Goal: Ask a question

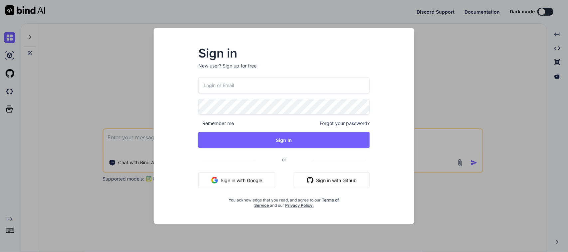
type textarea "x"
click at [236, 185] on button "Sign in with Google" at bounding box center [236, 180] width 77 height 16
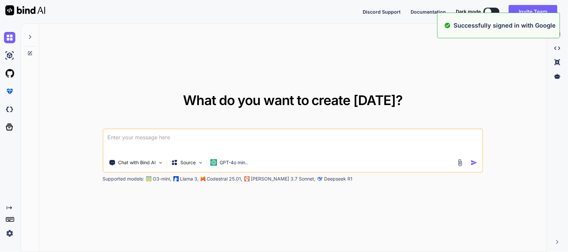
click at [121, 135] on textarea at bounding box center [293, 141] width 378 height 25
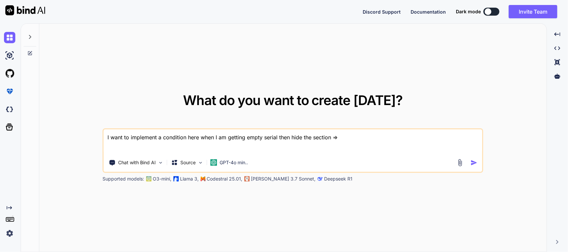
paste textarea "Text( "Serials: ${result.serialNumber}", overflow: TextOverflow.ellipsis, style…"
type textarea "I want to implement a condition here when I am getting empty serial then hide t…"
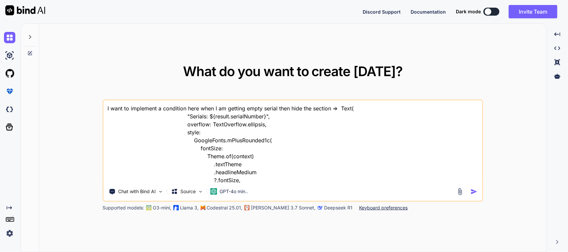
scroll to position [17, 0]
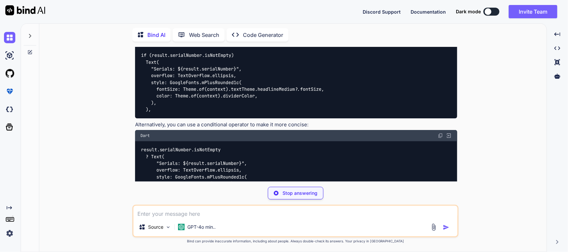
scroll to position [42, 0]
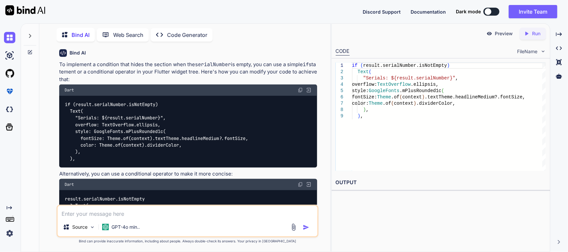
click at [301, 90] on img at bounding box center [300, 89] width 5 height 5
click at [161, 215] on textarea at bounding box center [188, 212] width 260 height 12
paste textarea "A RenderFlex overflowed by 17 pixels on the right."
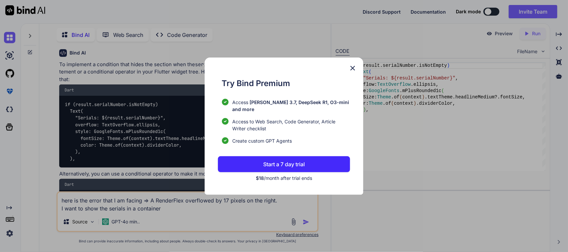
type textarea "here is the error that I am facing => A RenderFlex overflowed by 17 pixels on t…"
click at [351, 72] on img at bounding box center [353, 68] width 8 height 8
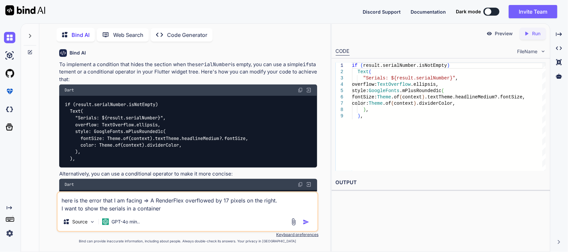
click at [308, 219] on img "button" at bounding box center [306, 222] width 7 height 7
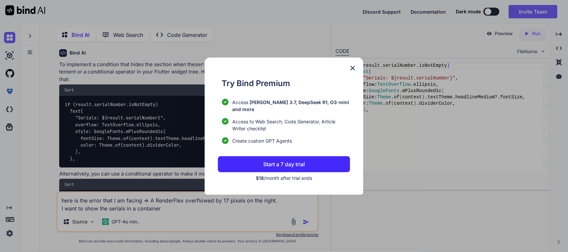
click at [351, 72] on img at bounding box center [353, 68] width 8 height 8
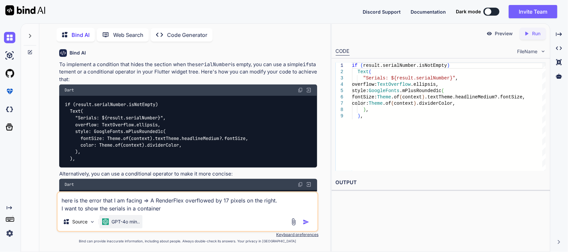
click at [111, 223] on p "GPT-4o min.." at bounding box center [125, 222] width 28 height 7
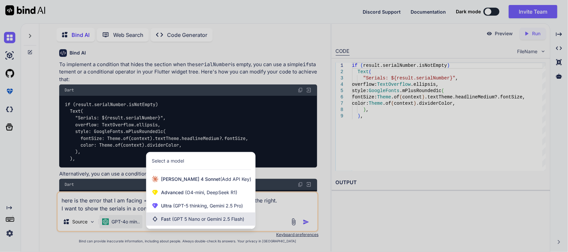
click at [164, 222] on span "Fast (GPT 5 Nano or Gemini 2.5 Flash)" at bounding box center [202, 219] width 83 height 7
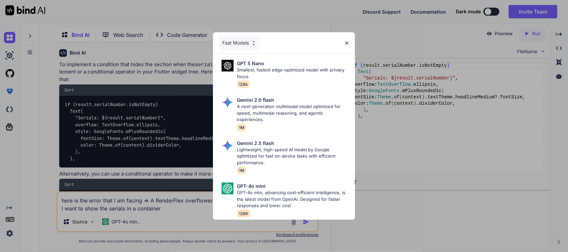
click at [116, 215] on div "Fast Models GPT 5 Nano Smallest, fastest edge-optimized model with privacy focu…" at bounding box center [284, 126] width 568 height 252
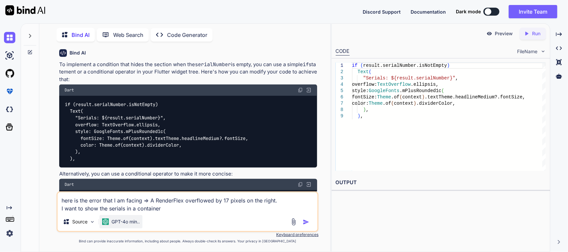
click at [118, 221] on p "GPT-4o min.." at bounding box center [125, 222] width 28 height 7
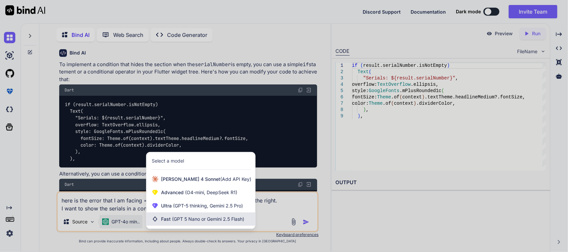
click at [180, 222] on span "(GPT 5 Nano or Gemini 2.5 Flash)" at bounding box center [208, 219] width 72 height 6
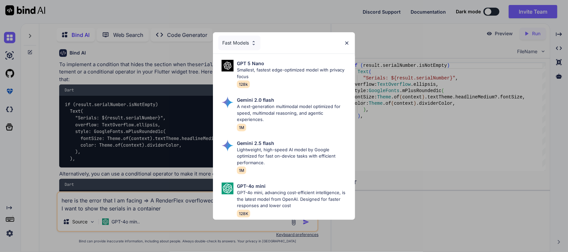
click at [164, 221] on div "Fast Models GPT 5 Nano Smallest, fastest edge-optimized model with privacy focu…" at bounding box center [284, 126] width 568 height 252
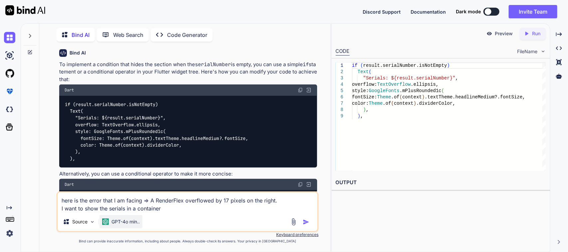
click at [113, 220] on p "GPT-4o min.." at bounding box center [125, 222] width 28 height 7
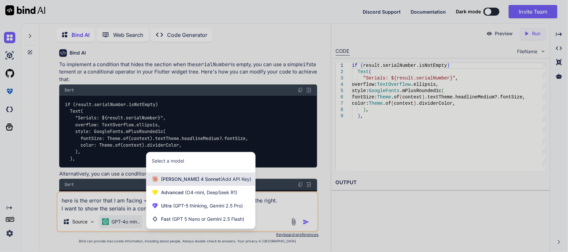
click at [159, 185] on div "[PERSON_NAME] 4 Sonnet (Add API Key)" at bounding box center [200, 179] width 109 height 13
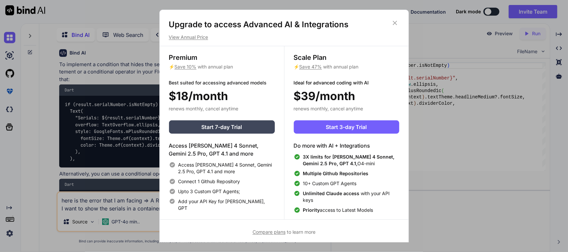
click at [398, 28] on h1 "Upgrade to access Advanced AI & Integrations" at bounding box center [284, 24] width 230 height 11
click at [390, 21] on h1 "Upgrade to access Advanced AI & Integrations" at bounding box center [284, 24] width 230 height 11
click at [399, 23] on div "Upgrade to access Advanced AI & Integrations View Annual Price" at bounding box center [284, 29] width 249 height 21
click at [396, 19] on icon at bounding box center [394, 22] width 7 height 7
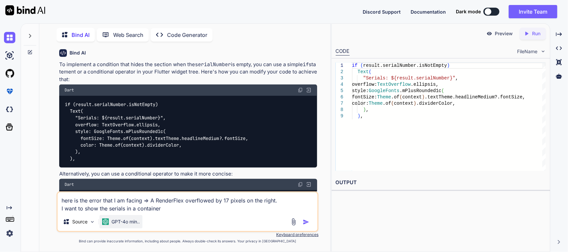
click at [126, 222] on p "GPT-4o min.." at bounding box center [125, 222] width 28 height 7
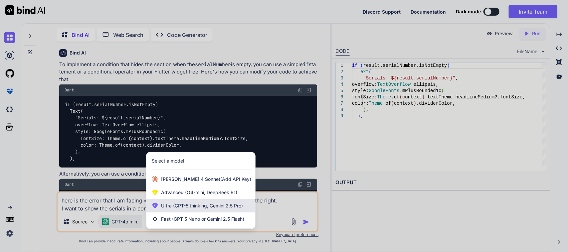
click at [160, 210] on div "Ultra (GPT-5 thinking, Gemini 2.5 Pro)" at bounding box center [200, 205] width 109 height 13
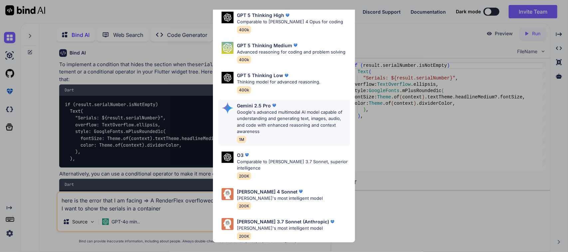
scroll to position [74, 0]
click at [264, 188] on p "[PERSON_NAME] 4 Sonnet" at bounding box center [267, 191] width 61 height 7
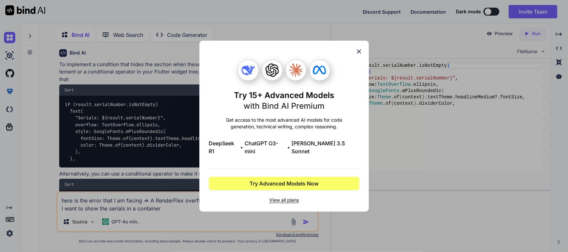
click at [360, 55] on icon at bounding box center [358, 51] width 7 height 7
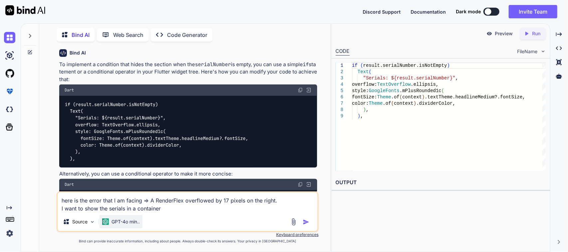
click at [113, 228] on div "GPT-4o min.." at bounding box center [120, 221] width 43 height 13
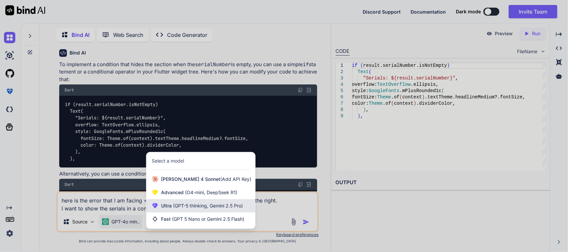
click at [156, 204] on icon at bounding box center [155, 206] width 6 height 5
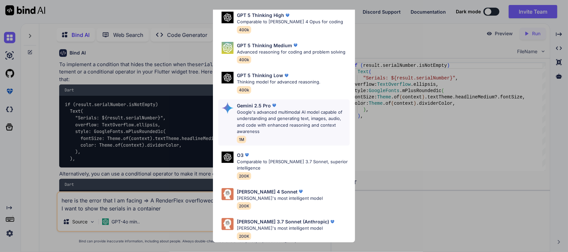
scroll to position [74, 0]
click at [263, 195] on p "[PERSON_NAME]'s most intelligent model" at bounding box center [280, 198] width 86 height 7
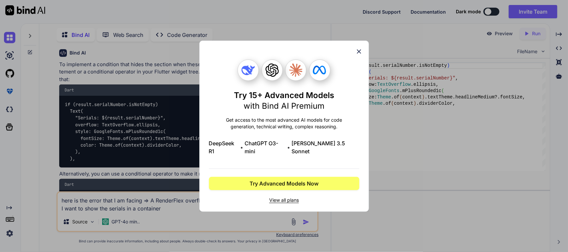
click at [353, 57] on div "Try 15+ Advanced Models with Bind AI Premium Get access to the most advanced AI…" at bounding box center [284, 126] width 150 height 171
click at [359, 55] on icon at bounding box center [358, 51] width 7 height 7
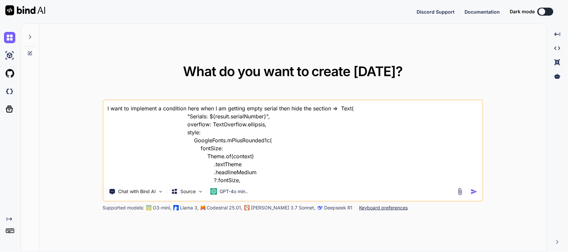
type textarea "x"
click at [345, 145] on textarea "I want to implement a condition here when I am getting empty serial then hide t…" at bounding box center [293, 141] width 378 height 82
type textarea "I want to implement a condition here when I am getting empty serial then hide t…"
type textarea "x"
type textarea "I want to implement a condition here when I am getting empty serial then hide t…"
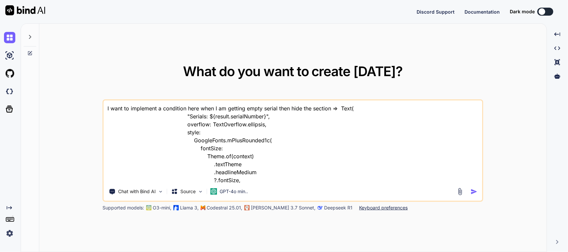
type textarea "x"
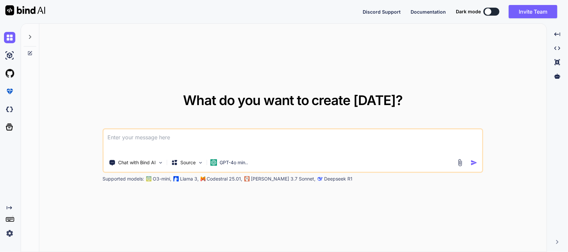
type textarea "x"
type textarea "h"
type textarea "x"
type textarea "hi"
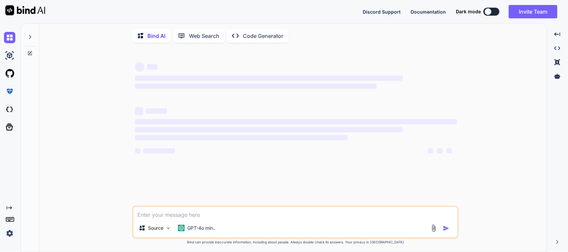
type textarea "x"
type textarea "here is the error that I am facing => A RenderFlex overflowed by 17 pixels on t…"
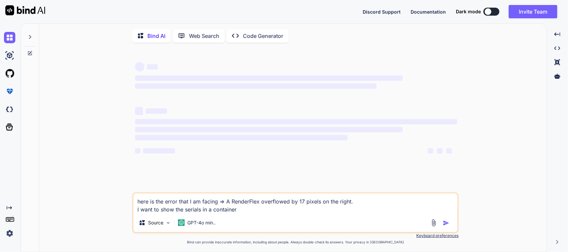
type textarea "x"
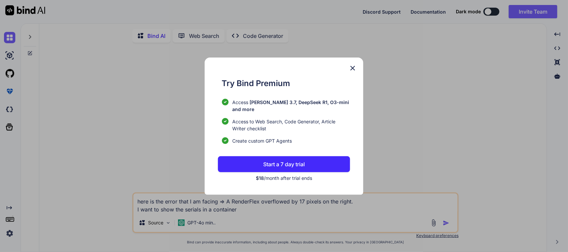
click at [356, 70] on img at bounding box center [353, 68] width 8 height 8
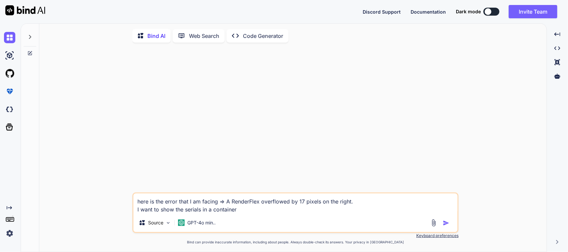
click at [371, 62] on div at bounding box center [296, 120] width 325 height 145
drag, startPoint x: 566, startPoint y: 1, endPoint x: 295, endPoint y: 97, distance: 287.3
click at [308, 97] on div at bounding box center [296, 120] width 325 height 145
click at [13, 41] on img at bounding box center [9, 37] width 11 height 11
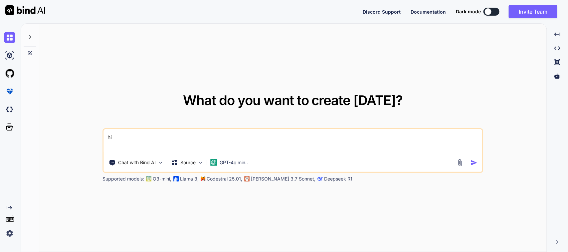
click at [22, 40] on div at bounding box center [30, 40] width 18 height 32
click at [27, 38] on icon at bounding box center [29, 36] width 5 height 5
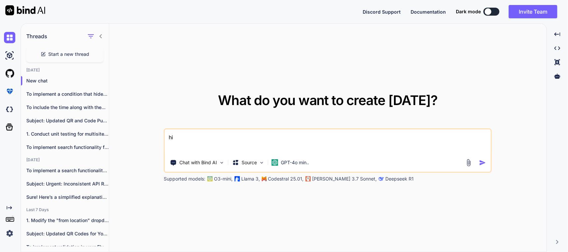
click at [11, 233] on img at bounding box center [9, 233] width 11 height 11
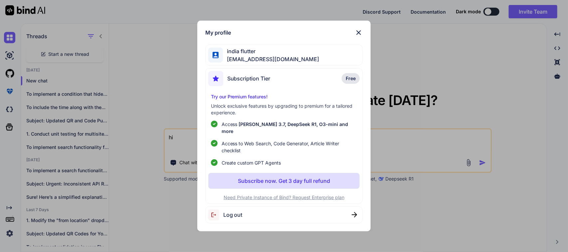
click at [250, 212] on div "Log out" at bounding box center [284, 215] width 158 height 17
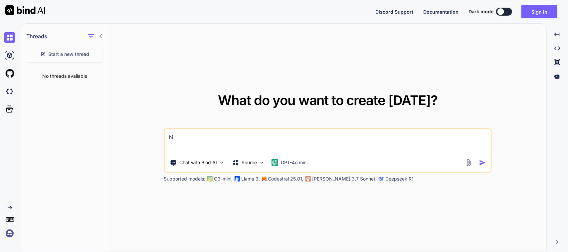
click at [223, 143] on textarea "hi" at bounding box center [328, 141] width 326 height 25
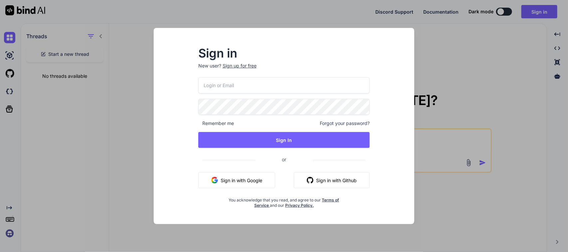
click at [244, 183] on button "Sign in with Google" at bounding box center [236, 180] width 77 height 16
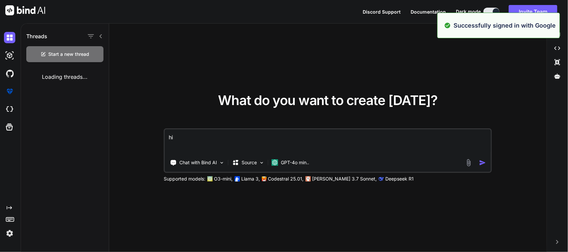
click at [219, 140] on textarea "hi" at bounding box center [328, 141] width 326 height 25
type textarea "hi"
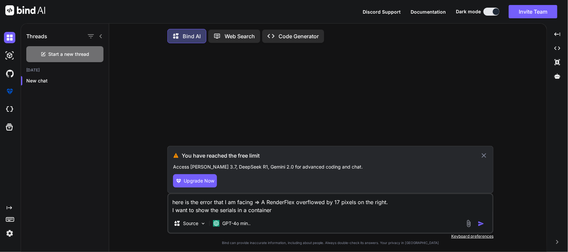
click at [483, 158] on icon at bounding box center [484, 156] width 8 height 8
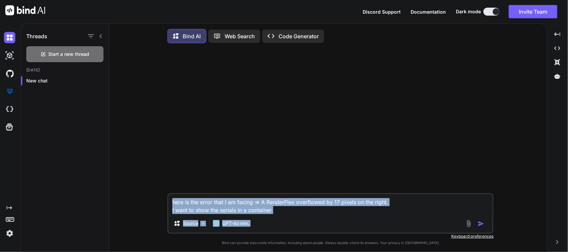
drag, startPoint x: 268, startPoint y: 203, endPoint x: 138, endPoint y: 179, distance: 132.3
click at [138, 179] on div "here is the error that I am facing => A RenderFlex overflowed by 17 pixels on t…" at bounding box center [330, 151] width 432 height 205
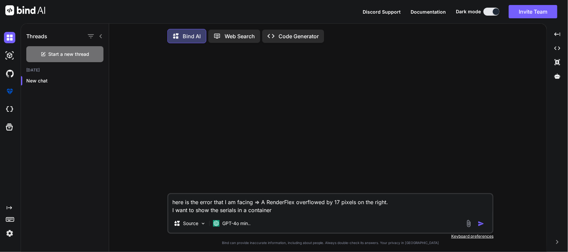
click at [3, 41] on div at bounding box center [9, 38] width 18 height 18
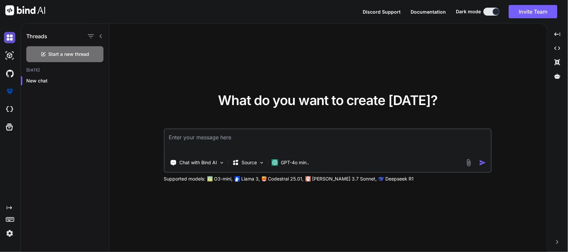
click at [11, 38] on img at bounding box center [9, 37] width 11 height 11
click at [11, 74] on img at bounding box center [9, 73] width 11 height 11
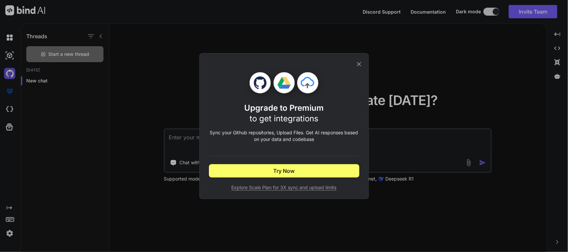
click at [11, 74] on div "Upgrade to Premium to get integrations Sync your Github repositories, Upload Fi…" at bounding box center [284, 126] width 568 height 252
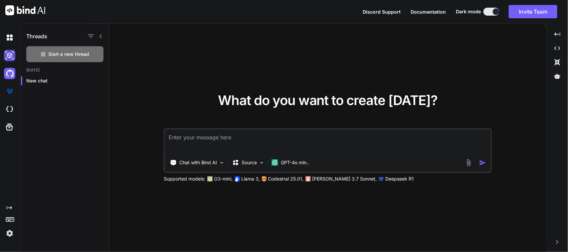
click at [11, 53] on img at bounding box center [9, 55] width 11 height 11
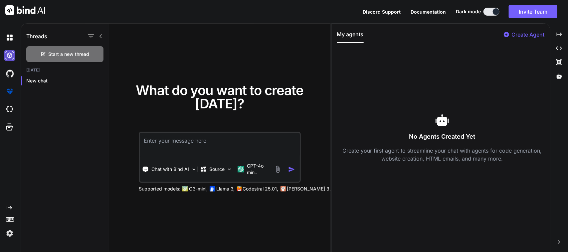
click at [11, 53] on img at bounding box center [9, 55] width 11 height 11
click at [8, 33] on img at bounding box center [9, 37] width 11 height 11
click at [14, 109] on img at bounding box center [9, 109] width 11 height 11
click at [18, 232] on div at bounding box center [11, 233] width 14 height 11
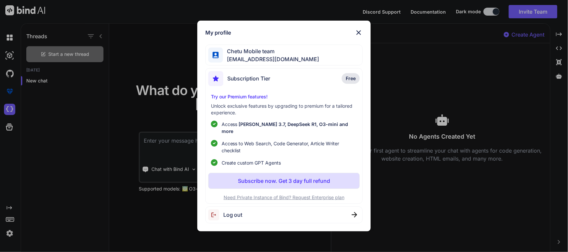
click at [233, 213] on span "Log out" at bounding box center [232, 215] width 19 height 8
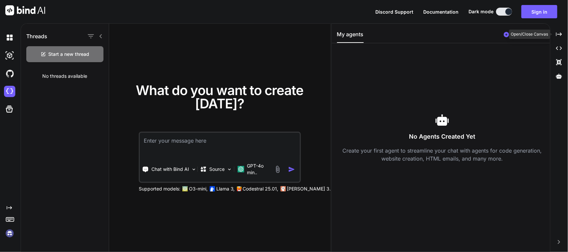
drag, startPoint x: 558, startPoint y: 33, endPoint x: 522, endPoint y: 44, distance: 38.2
click at [559, 33] on icon "Created with Pixso." at bounding box center [559, 34] width 6 height 6
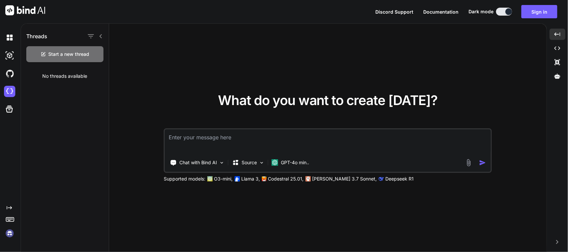
click at [11, 210] on icon "Created with Pixso." at bounding box center [9, 207] width 5 height 5
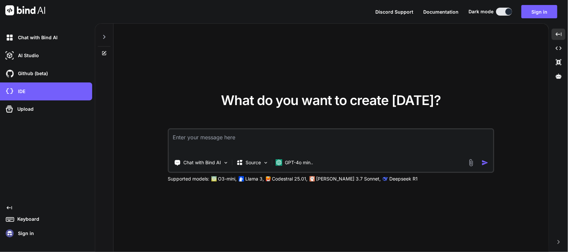
click at [21, 233] on p "Sign in" at bounding box center [24, 233] width 19 height 7
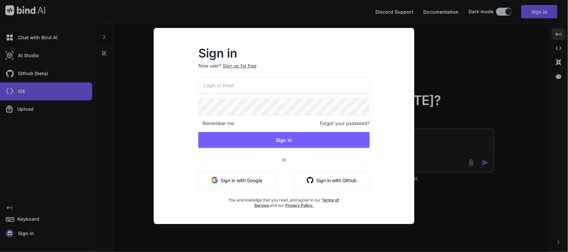
click at [251, 182] on button "Sign in with Google" at bounding box center [236, 180] width 77 height 16
click at [240, 175] on button "Sign in with Google" at bounding box center [236, 180] width 77 height 16
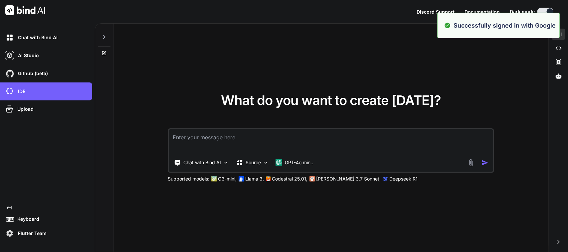
click at [240, 135] on textarea at bounding box center [331, 141] width 324 height 25
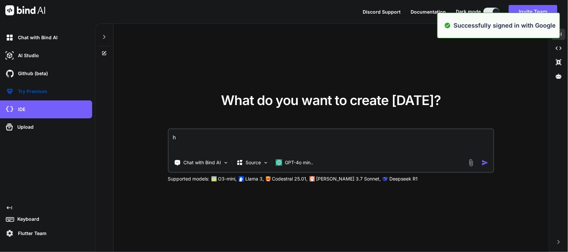
type textarea "hi"
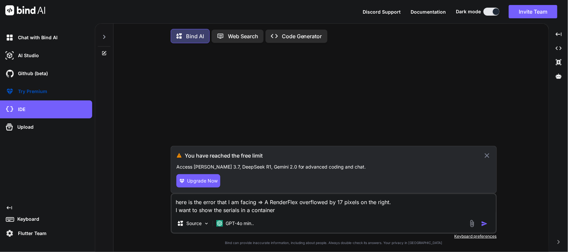
click at [486, 158] on icon at bounding box center [487, 156] width 8 height 8
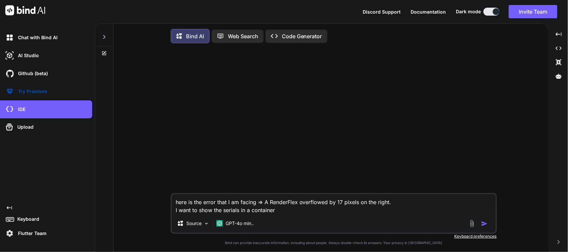
click at [25, 238] on div "Flutter Team" at bounding box center [48, 233] width 88 height 11
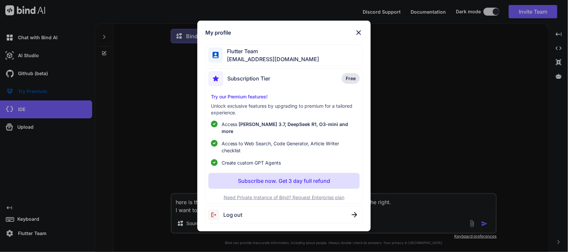
click at [243, 211] on div "Log out" at bounding box center [284, 215] width 158 height 17
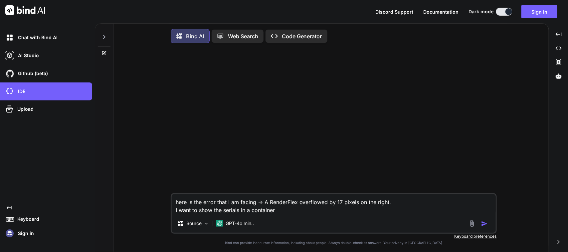
drag, startPoint x: 295, startPoint y: 211, endPoint x: 135, endPoint y: 175, distance: 163.3
click at [136, 175] on div "here is the error that I am facing => A RenderFlex overflowed by 17 pixels on t…" at bounding box center [334, 151] width 430 height 205
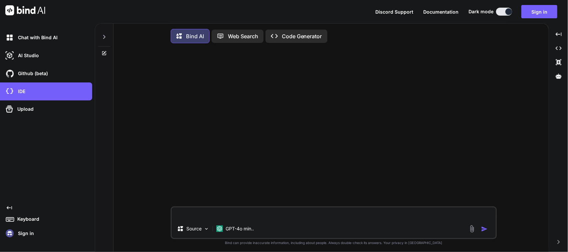
click at [20, 235] on p "Sign in" at bounding box center [24, 233] width 19 height 7
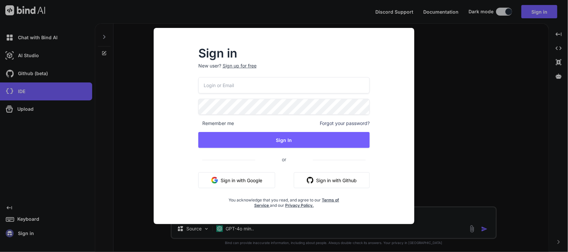
click at [232, 185] on button "Sign in with Google" at bounding box center [236, 180] width 77 height 16
click at [453, 79] on div "Sign in New user? Sign up for free Remember me Forgot your password? Sign In or…" at bounding box center [284, 126] width 568 height 252
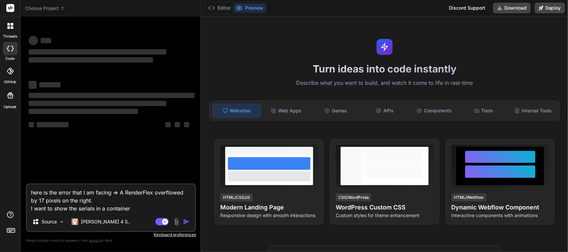
type textarea "x"
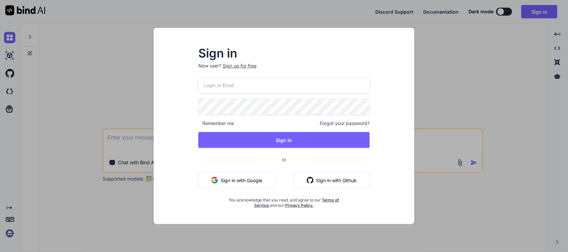
click at [220, 178] on button "Sign in with Google" at bounding box center [236, 180] width 77 height 16
click at [126, 142] on div "Sign in New user? Sign up for free Remember me Forgot your password? Sign In or…" at bounding box center [284, 126] width 568 height 252
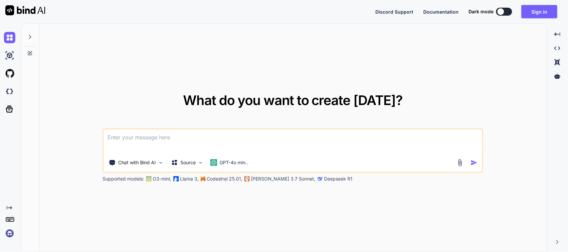
click at [146, 142] on textarea at bounding box center [293, 141] width 378 height 25
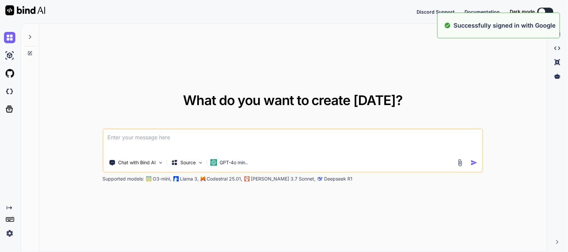
click at [194, 144] on textarea at bounding box center [293, 141] width 378 height 25
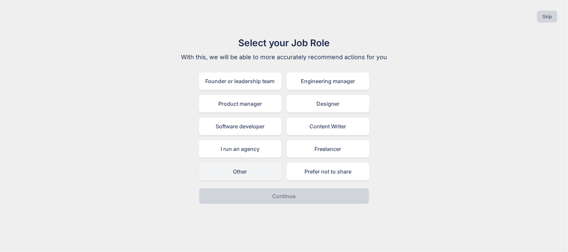
click at [268, 167] on div "Other" at bounding box center [240, 171] width 82 height 17
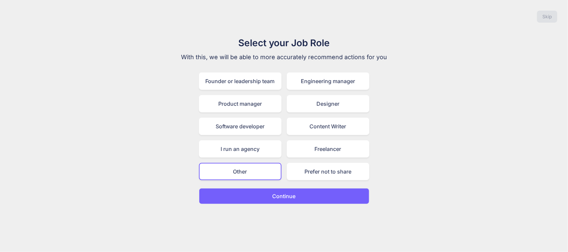
click at [276, 192] on p "Continue" at bounding box center [283, 196] width 23 height 8
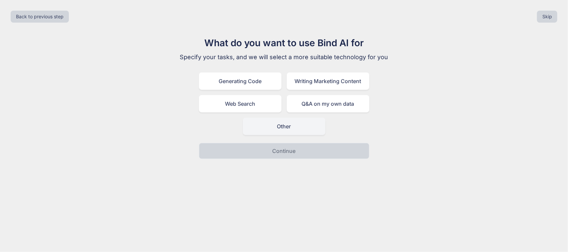
click at [284, 124] on div "Other" at bounding box center [284, 126] width 82 height 17
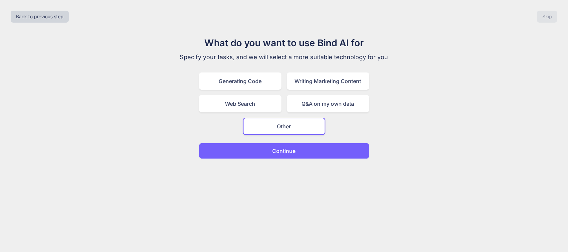
click at [286, 150] on p "Continue" at bounding box center [283, 151] width 23 height 8
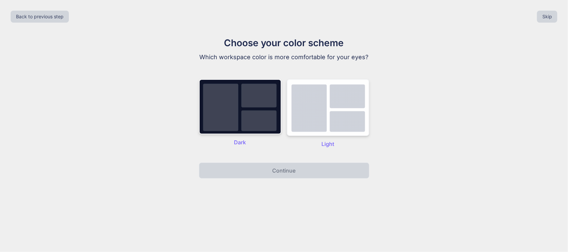
click at [305, 121] on img at bounding box center [328, 107] width 82 height 57
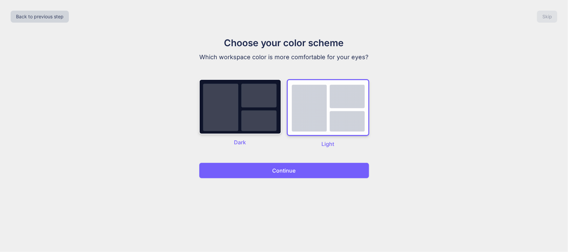
click at [299, 171] on button "Continue" at bounding box center [284, 171] width 170 height 16
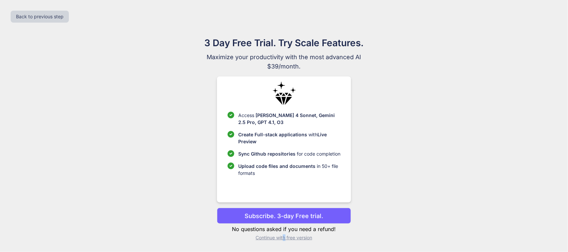
click at [284, 235] on p "Continue with free version" at bounding box center [284, 237] width 134 height 7
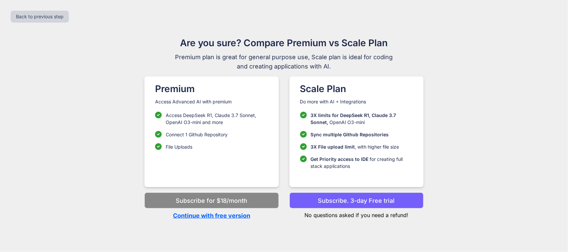
click at [247, 215] on p "Continue with free version" at bounding box center [211, 215] width 134 height 9
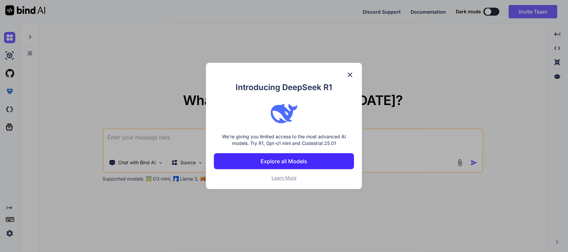
click at [350, 75] on img at bounding box center [350, 75] width 8 height 8
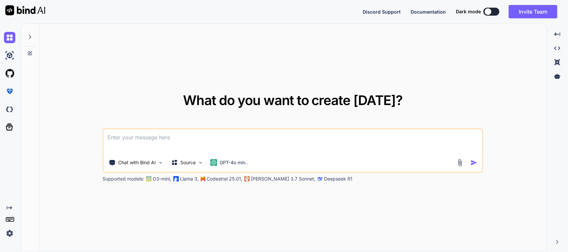
click at [264, 133] on textarea at bounding box center [293, 141] width 378 height 25
click at [32, 38] on icon at bounding box center [29, 36] width 5 height 5
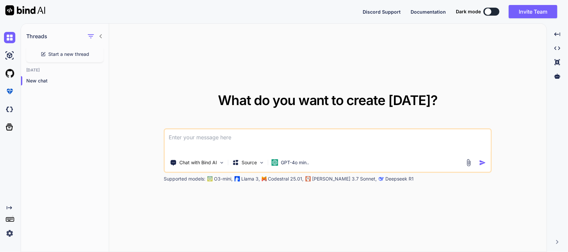
click at [101, 37] on icon at bounding box center [100, 36] width 5 height 5
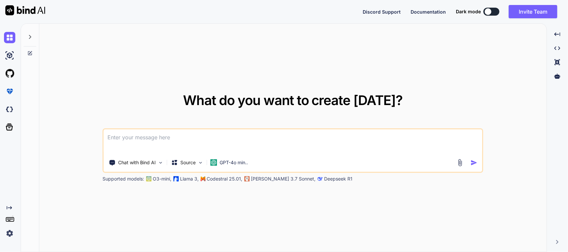
click at [171, 136] on textarea at bounding box center [293, 141] width 378 height 25
paste textarea "CustomButton( width: Get.width * 0.18, fontSize: Theme.of(context) .textTheme .…"
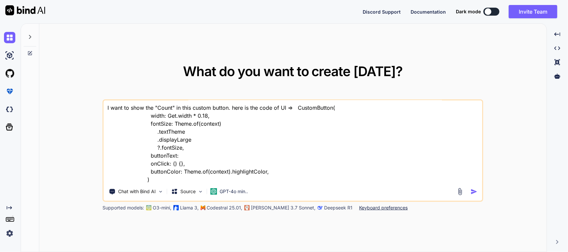
scroll to position [9, 0]
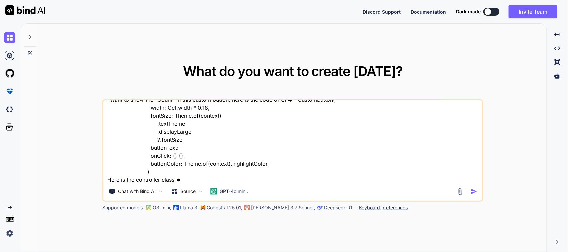
paste textarea "import 'package:sciton_scms/const/app_imports.dart'; import 'package:sciton_scm…"
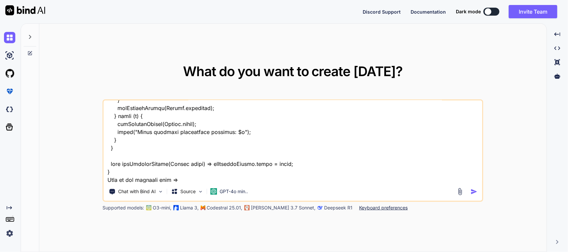
paste textarea "class InventoryMovementResponse { final int count; final String? next; final St…"
type textarea "I want to show the "Count" in this custom button. here is the code of UI => Cus…"
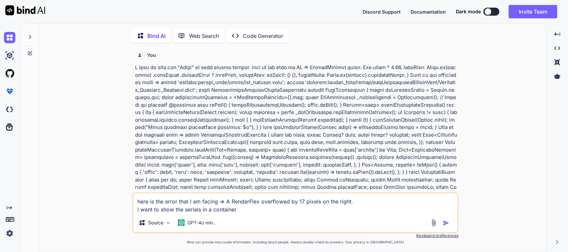
scroll to position [3, 0]
drag, startPoint x: 254, startPoint y: 211, endPoint x: 60, endPoint y: 183, distance: 196.5
click at [60, 183] on div "You Bind AI ‌ ‌ ‌ ‌ here is the error that I am facing => A RenderFlex overflow…" at bounding box center [296, 149] width 502 height 205
type textarea "here is the error that I am facing => A RenderFlex overflowed by 17 pixels on t…"
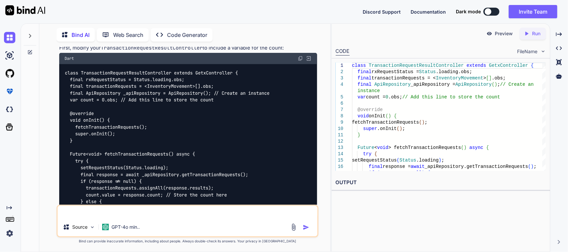
scroll to position [348, 0]
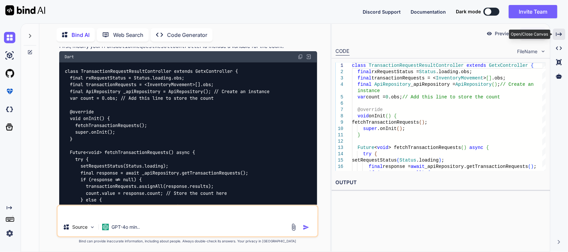
click at [554, 32] on div "Created with Pixso." at bounding box center [559, 34] width 12 height 11
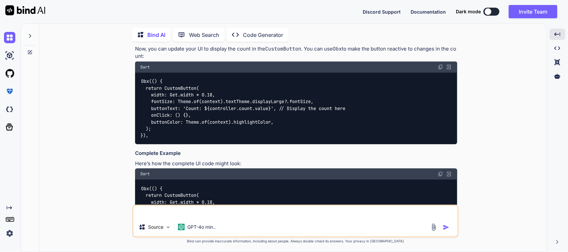
scroll to position [539, 0]
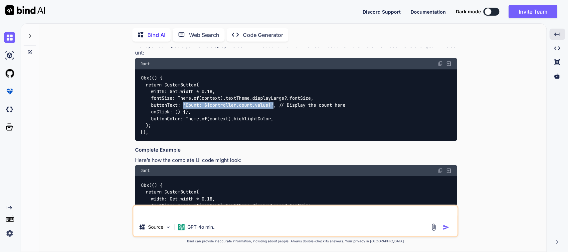
drag, startPoint x: 184, startPoint y: 104, endPoint x: 275, endPoint y: 104, distance: 91.8
click at [275, 104] on code "Obx(() { return CustomButton( width: Get.width * 0.18, fontSize: Theme.of(conte…" at bounding box center [242, 105] width 205 height 61
copy code "'Count: ${controller.count.value}'"
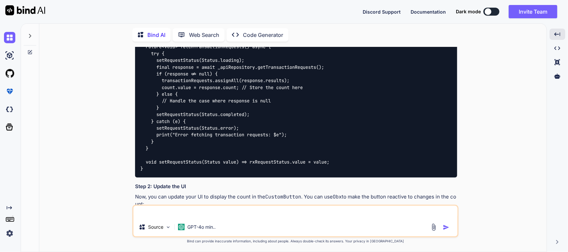
scroll to position [374, 0]
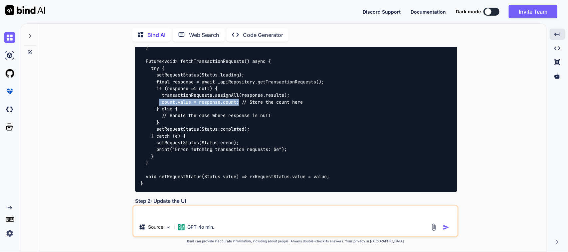
drag, startPoint x: 160, startPoint y: 100, endPoint x: 239, endPoint y: 102, distance: 79.5
click at [240, 101] on code at bounding box center [242, 82] width 205 height 210
copy code "count.value = response.count;"
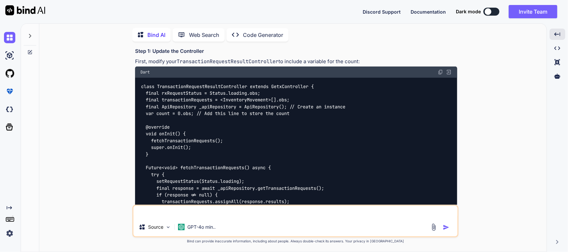
scroll to position [249, 0]
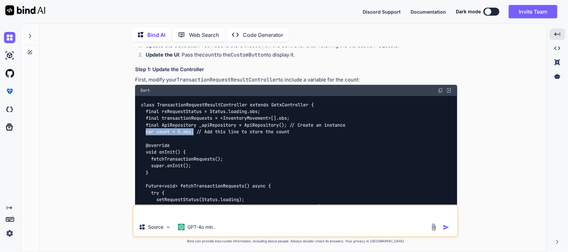
drag, startPoint x: 145, startPoint y: 132, endPoint x: 196, endPoint y: 130, distance: 50.6
click at [196, 130] on code at bounding box center [242, 206] width 205 height 210
copy code "var count = 0.obs;"
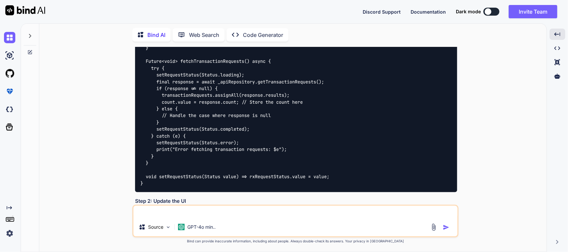
scroll to position [290, 0]
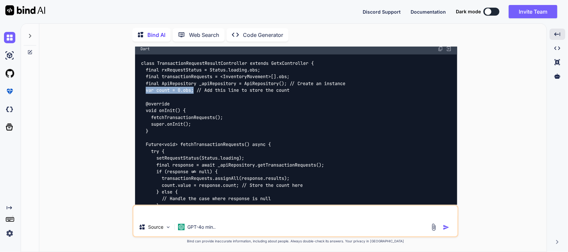
click at [451, 49] on img at bounding box center [449, 49] width 6 height 6
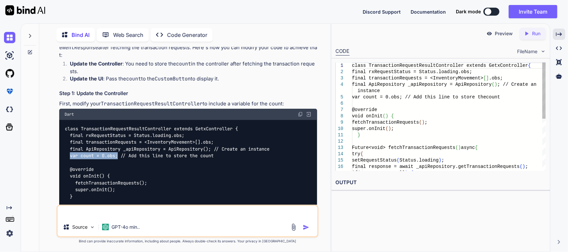
scroll to position [348, 0]
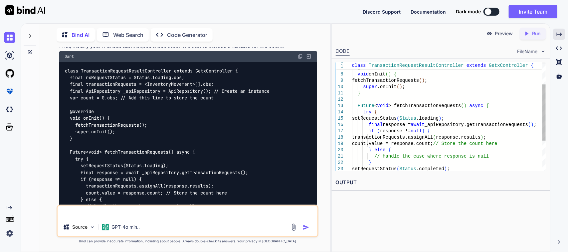
click at [380, 142] on div "fetchTransactionRequests ( ) ; super .onInit ( ) ; } Future < void > fetchTrans…" at bounding box center [449, 125] width 194 height 209
type textarea "super.onInit(); } Future<void> fetchTransactionRequests() async { try { setRequ…"
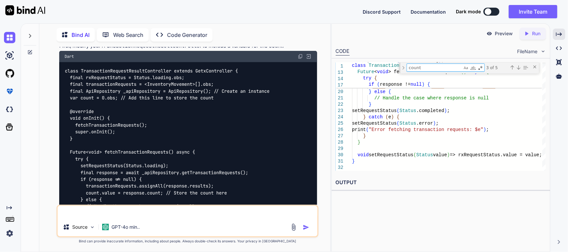
click at [154, 214] on textarea at bounding box center [188, 212] width 260 height 12
paste textarea "count.value = response.count;"
paste textarea "The getter 'count' isn't defined for the type 'List<InventoryMovement>'. Try im…"
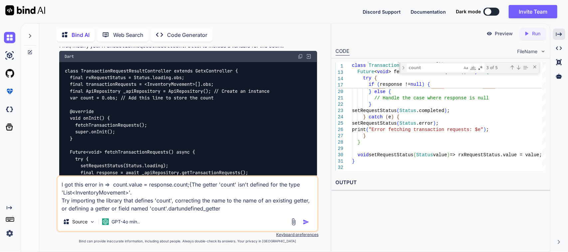
type textarea "I got this error in => count.value = response.count;{The getter 'count' isn't d…"
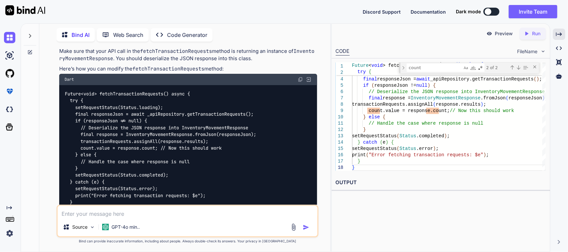
scroll to position [943, 0]
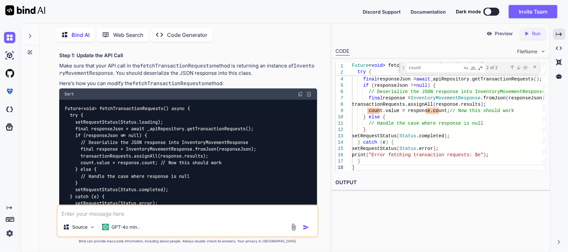
click at [299, 91] on img at bounding box center [300, 93] width 5 height 5
click at [556, 34] on icon "Created with Pixso." at bounding box center [559, 34] width 6 height 6
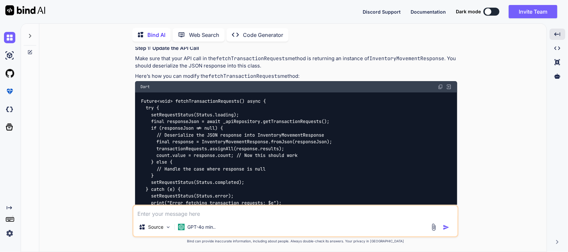
scroll to position [1051, 0]
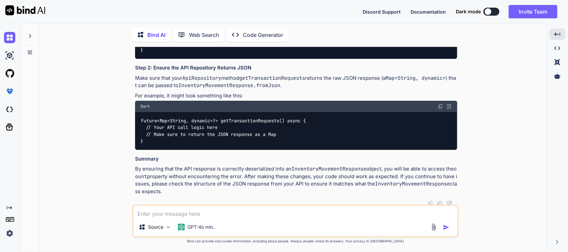
click at [201, 212] on textarea at bounding box center [295, 212] width 324 height 12
paste textarea "Padding( padding: const EdgeInsets.symmetric(horizontal: 12.0), child: Containe…"
type textarea "Please change dropdown to toggle button => Padding( padding: const EdgeInsets.s…"
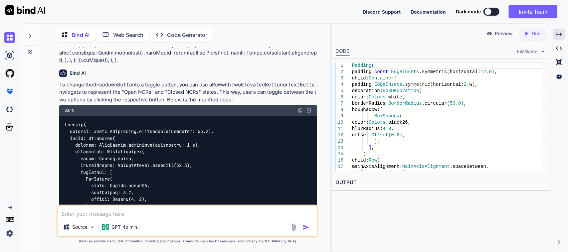
scroll to position [1351, 0]
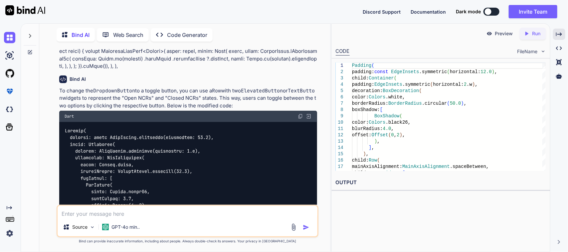
click at [299, 114] on img at bounding box center [300, 116] width 5 height 5
click at [196, 216] on textarea at bounding box center [188, 212] width 260 height 12
paste textarea "════════ Exception caught by rendering library ════════════════════════════════…"
type textarea "════════ Exception caught by rendering library ════════════════════════════════…"
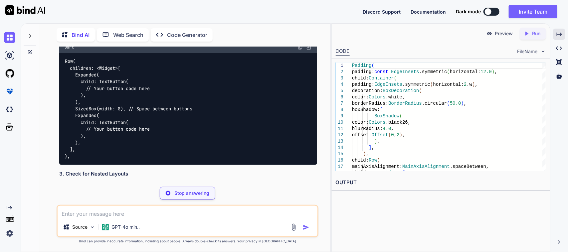
scroll to position [2124, 0]
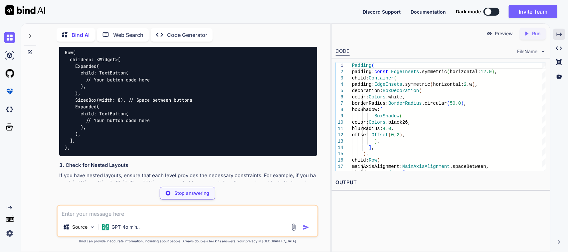
type textarea "Padding( padding: const EdgeInsets.symmetric(horizontal: 12.0), child: Containe…"
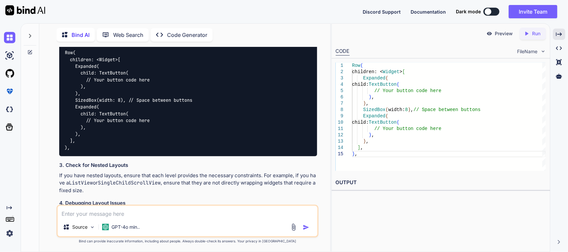
click at [108, 212] on textarea at bounding box center [188, 212] width 260 height 12
paste textarea "/* * Created By - Chetu Team * Description - This class is handling the NCR Mob…"
type textarea "here is the whole code please manage your self => /* * Created By - Chetu Team …"
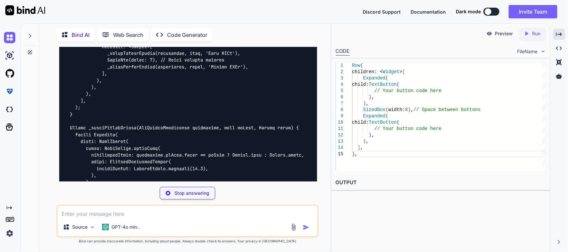
scroll to position [4331, 0]
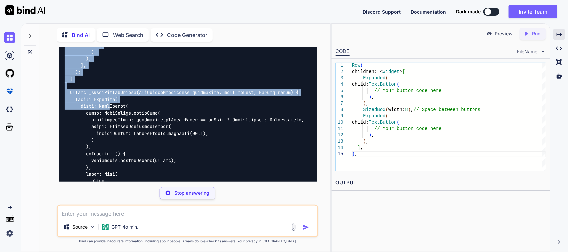
drag, startPoint x: 69, startPoint y: 77, endPoint x: 112, endPoint y: 90, distance: 45.0
click at [112, 90] on code at bounding box center [203, 31] width 277 height 1811
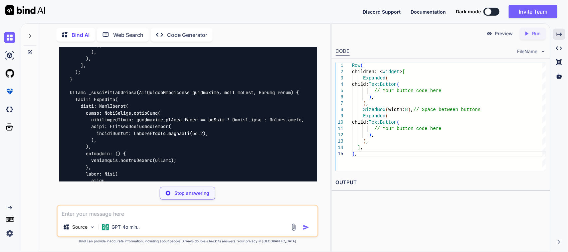
click at [147, 103] on code at bounding box center [203, 38] width 277 height 1824
drag, startPoint x: 68, startPoint y: 75, endPoint x: 78, endPoint y: 92, distance: 19.6
click at [86, 95] on code at bounding box center [203, 106] width 277 height 1960
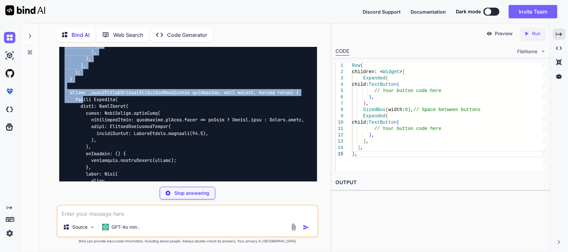
drag, startPoint x: 70, startPoint y: 76, endPoint x: 86, endPoint y: 85, distance: 18.9
click at [82, 82] on code at bounding box center [203, 174] width 277 height 2096
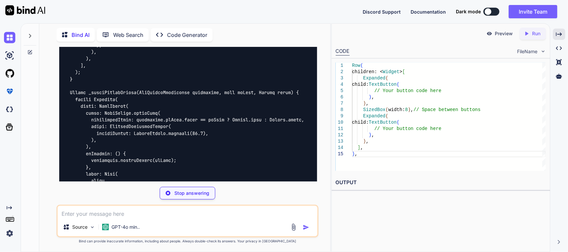
click at [115, 95] on code at bounding box center [203, 180] width 277 height 2109
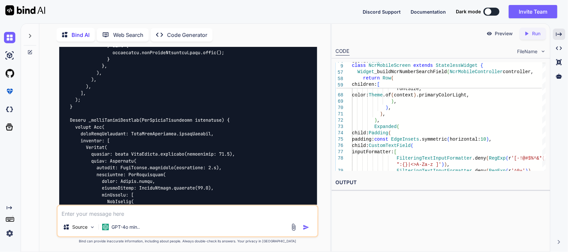
scroll to position [4081, 0]
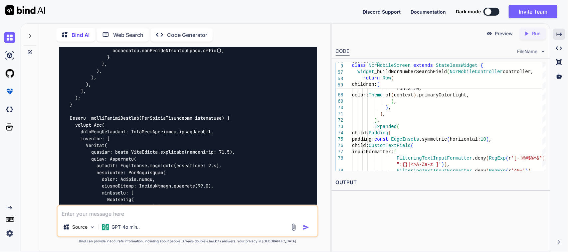
click at [127, 218] on textarea at bounding box center [188, 212] width 260 height 12
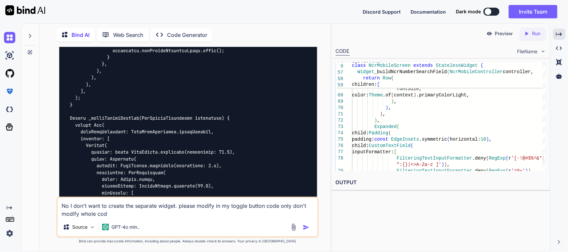
type textarea "No I don't want to create the separate widget. please modify in my toggle butto…"
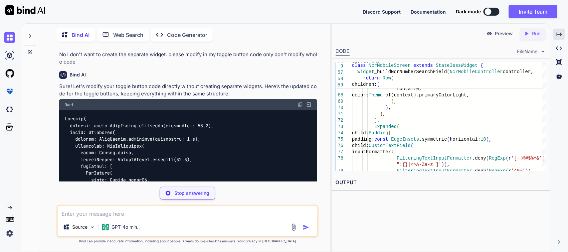
scroll to position [5782, 0]
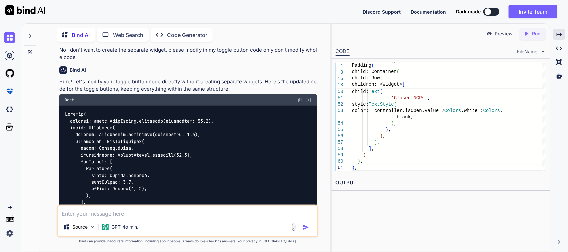
click at [300, 97] on img at bounding box center [300, 99] width 5 height 5
click at [104, 219] on div "Source GPT-4o min.." at bounding box center [188, 221] width 262 height 33
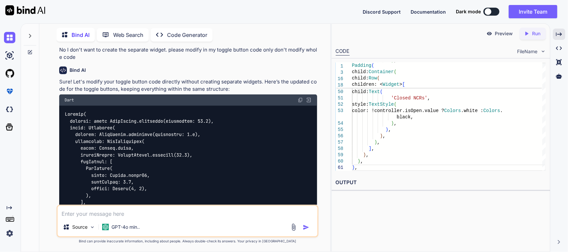
click at [105, 217] on textarea at bounding box center [188, 212] width 260 height 12
paste textarea "════════ Exception caught by rendering library ════════════════════════════════…"
type textarea "I got the same error => ════════ Exception caught by rendering library ════════…"
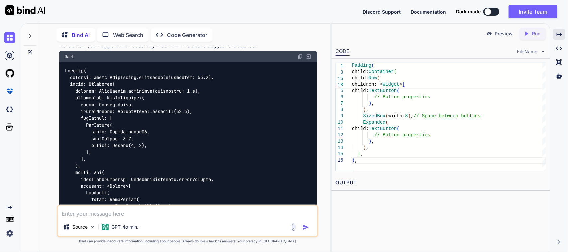
scroll to position [6764, 0]
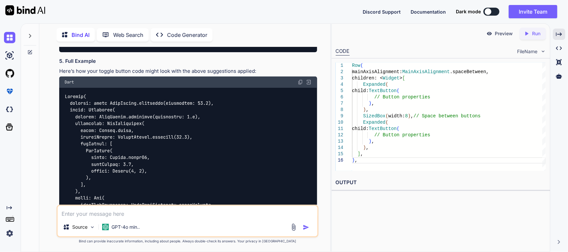
click at [298, 79] on img at bounding box center [300, 81] width 5 height 5
click at [129, 213] on textarea at bounding box center [188, 212] width 260 height 12
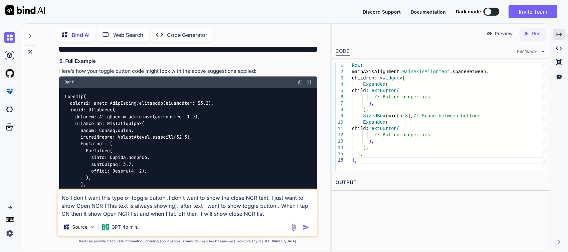
type textarea "No I don't want this type of toggle button .I don't want to show the close NCR …"
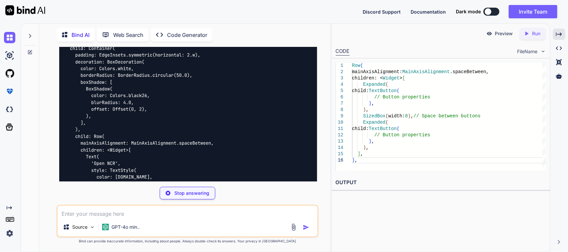
scroll to position [7324, 0]
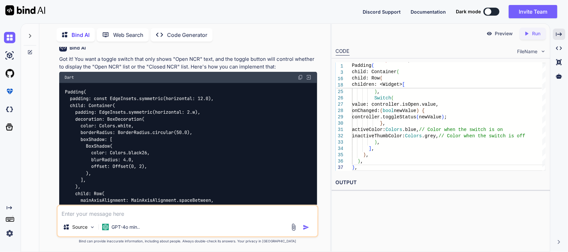
click at [301, 75] on img at bounding box center [300, 77] width 5 height 5
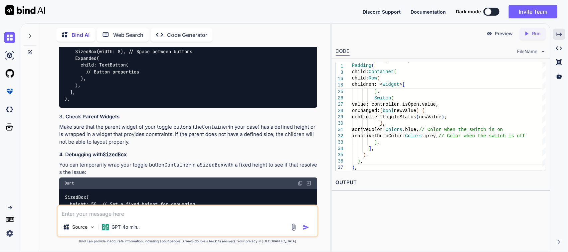
scroll to position [6659, 0]
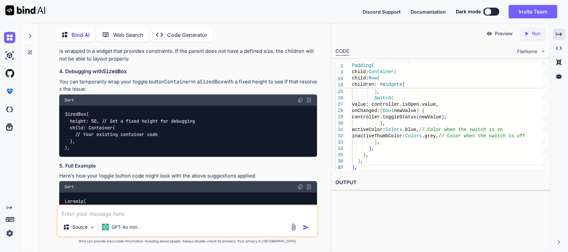
click at [68, 111] on code "SizedBox( height: 50, // Set a fixed height for debugging child: Container( // …" at bounding box center [130, 131] width 130 height 41
drag, startPoint x: 103, startPoint y: 111, endPoint x: 66, endPoint y: 102, distance: 38.9
click at [66, 111] on code "SizedBox( height: 50, // Set a fixed height for debugging child: Container( // …" at bounding box center [130, 131] width 130 height 41
copy code "SizedBox( height: 50,"
